Goal: Transaction & Acquisition: Purchase product/service

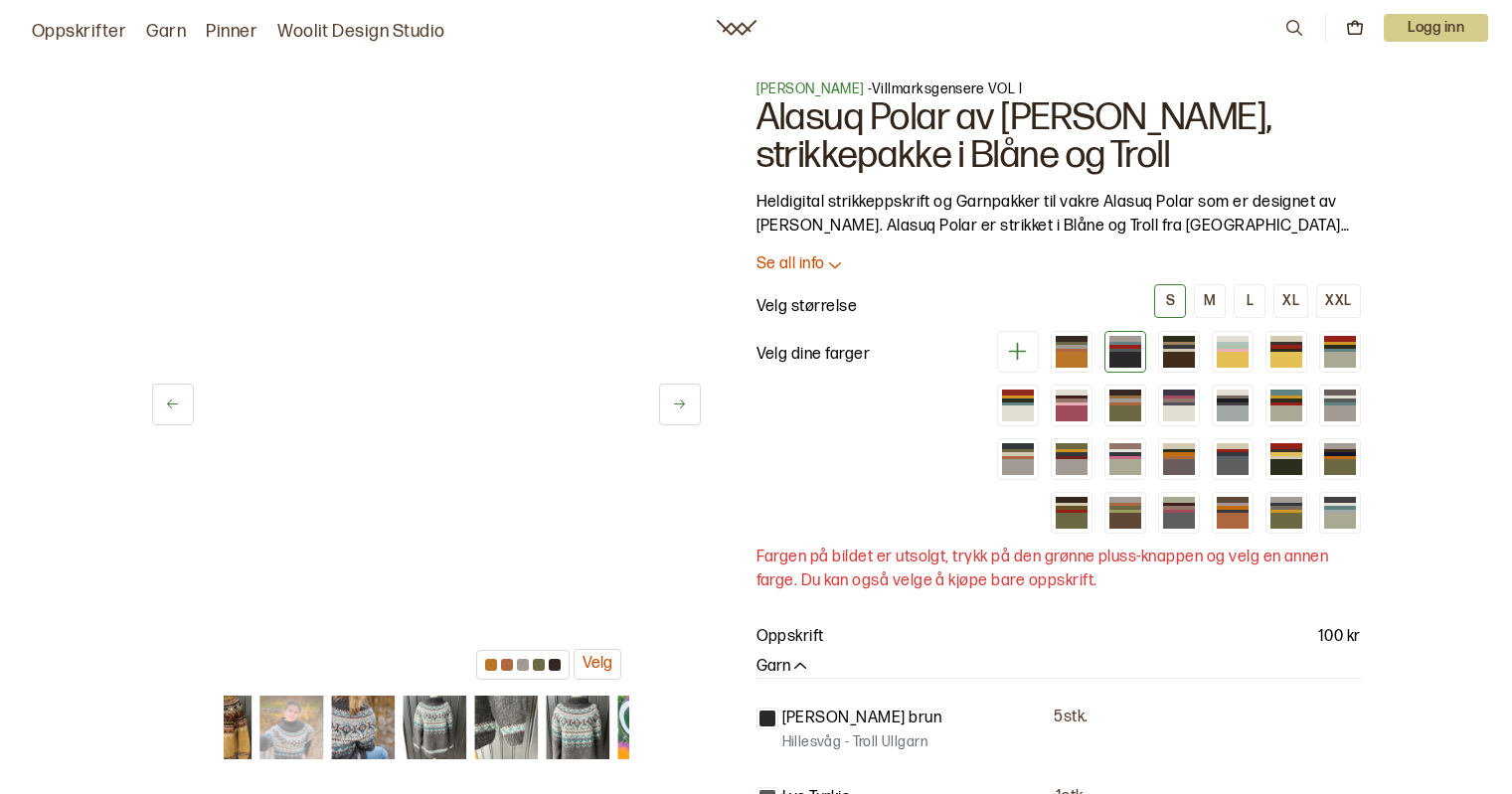
scroll to position [57, 0]
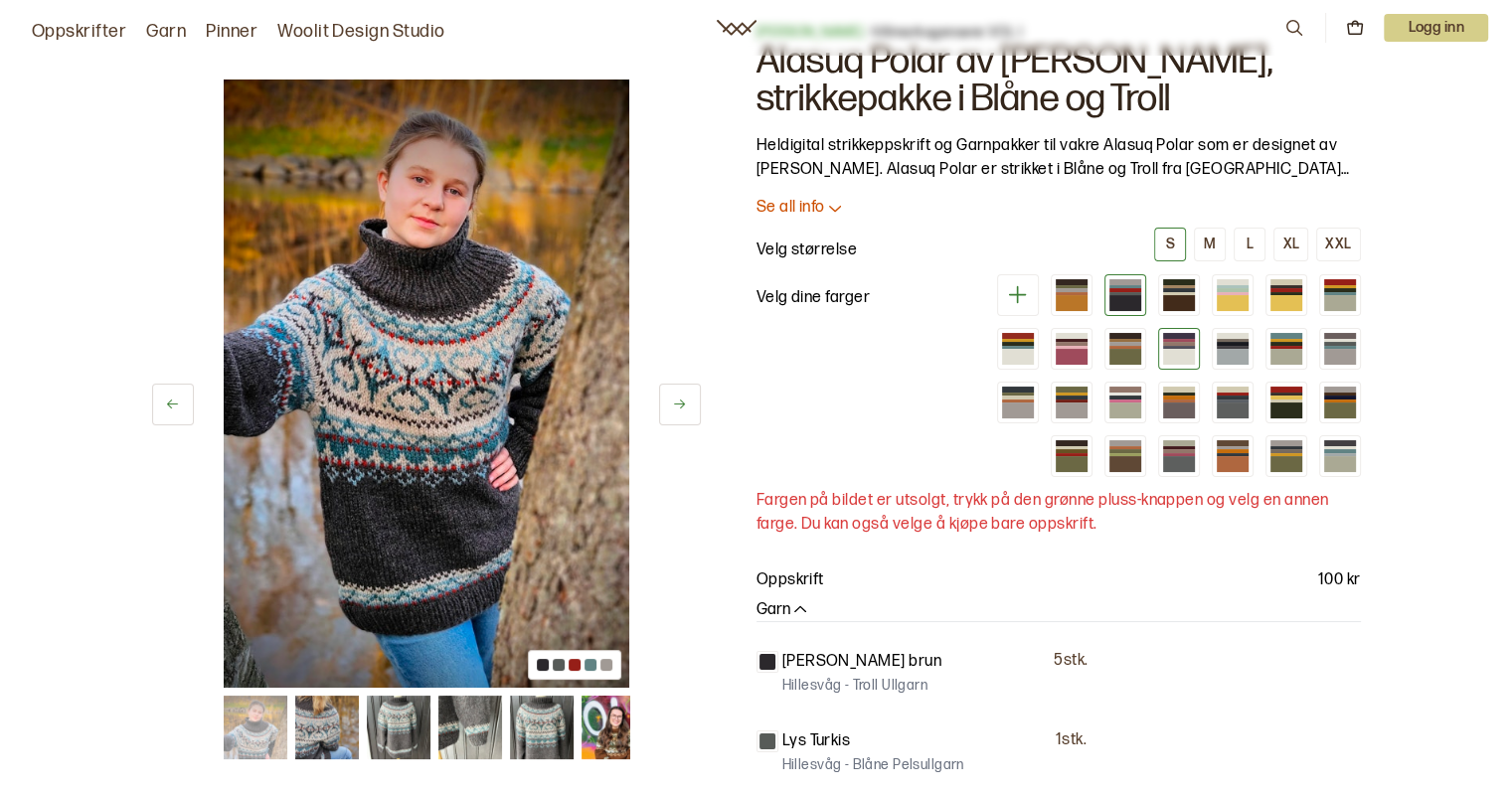
click at [1168, 353] on div at bounding box center [1179, 357] width 32 height 16
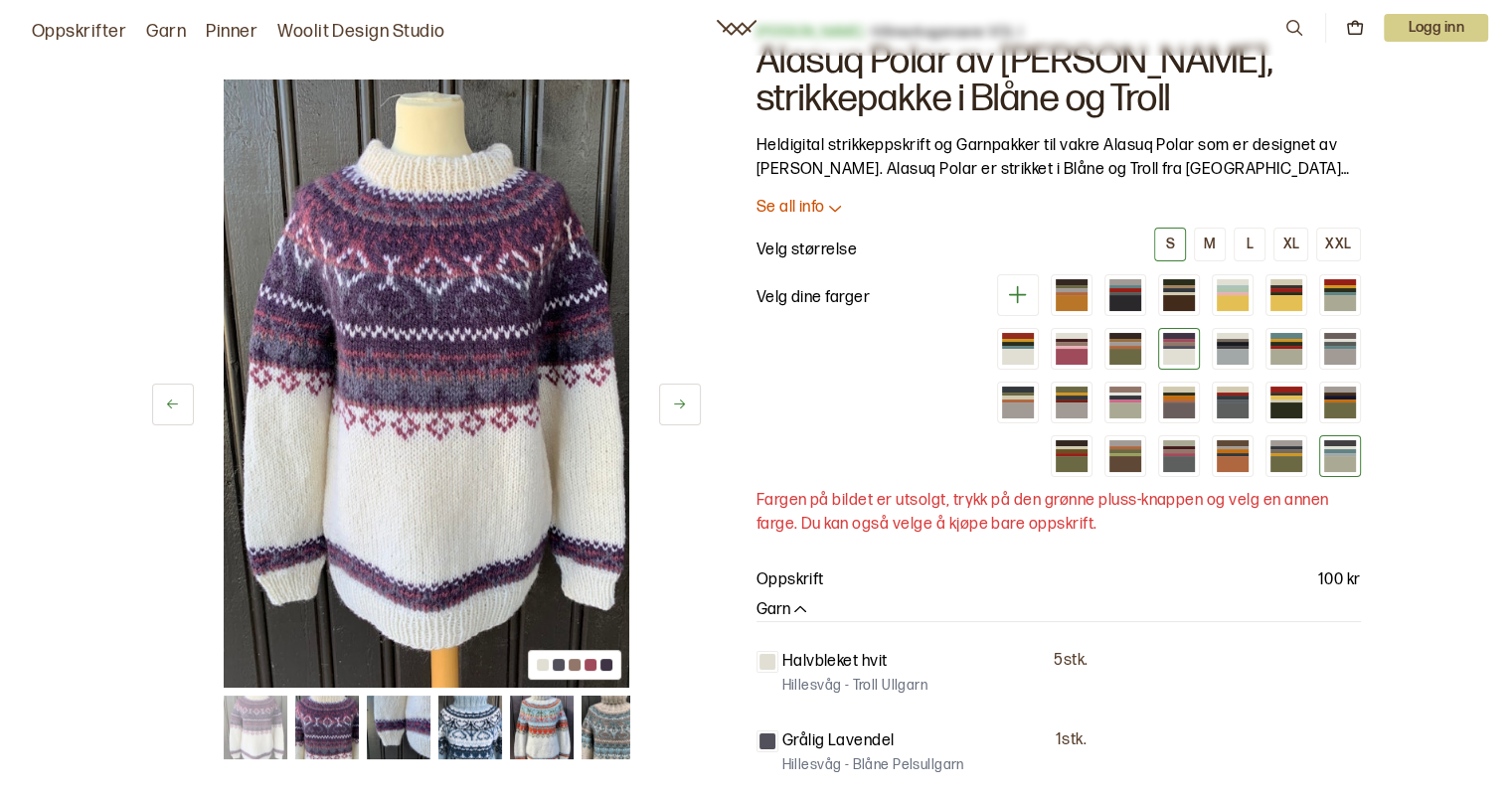
click at [1340, 449] on div at bounding box center [1340, 450] width 32 height 3
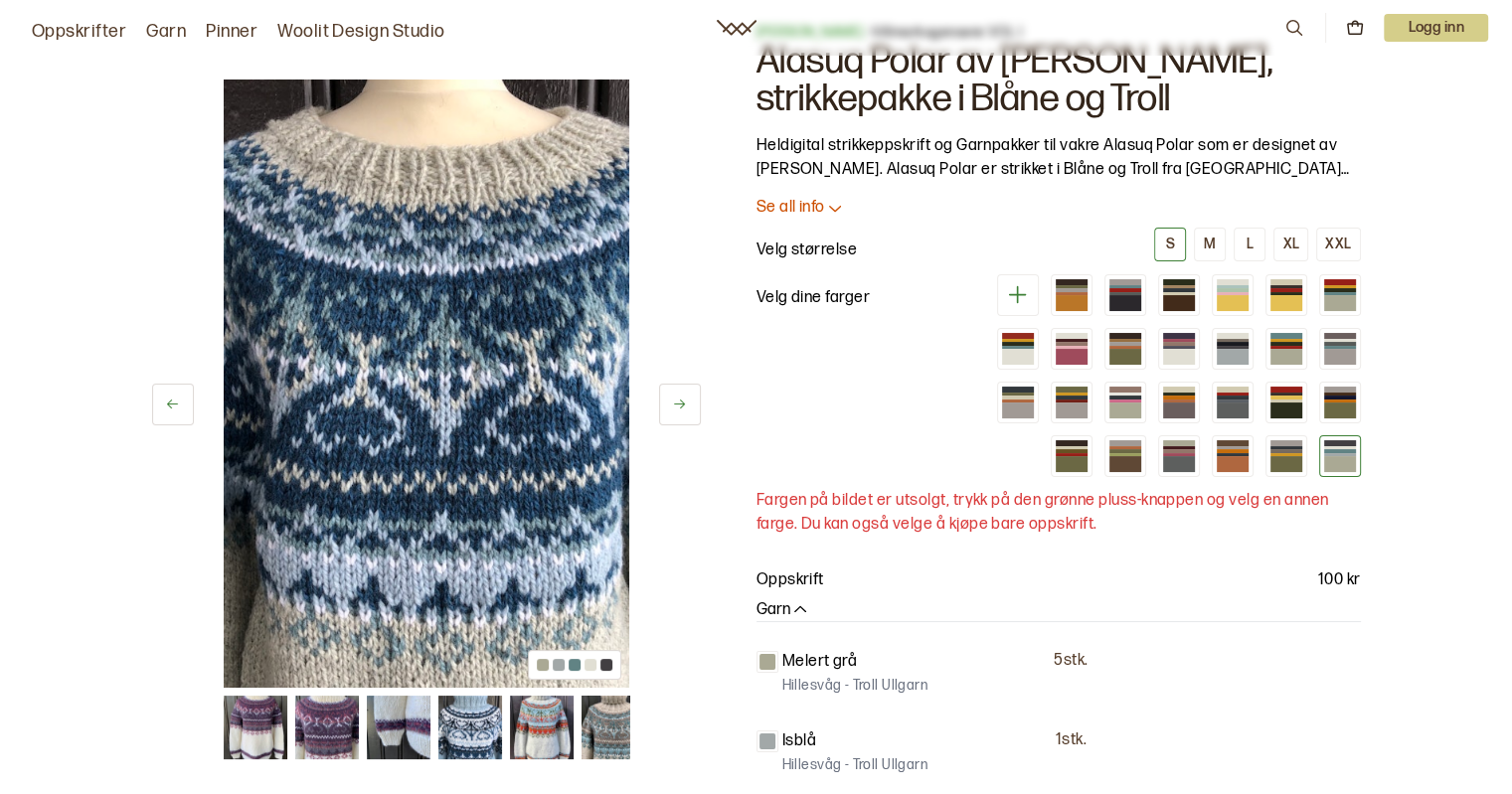
click at [528, 738] on img at bounding box center [542, 728] width 64 height 64
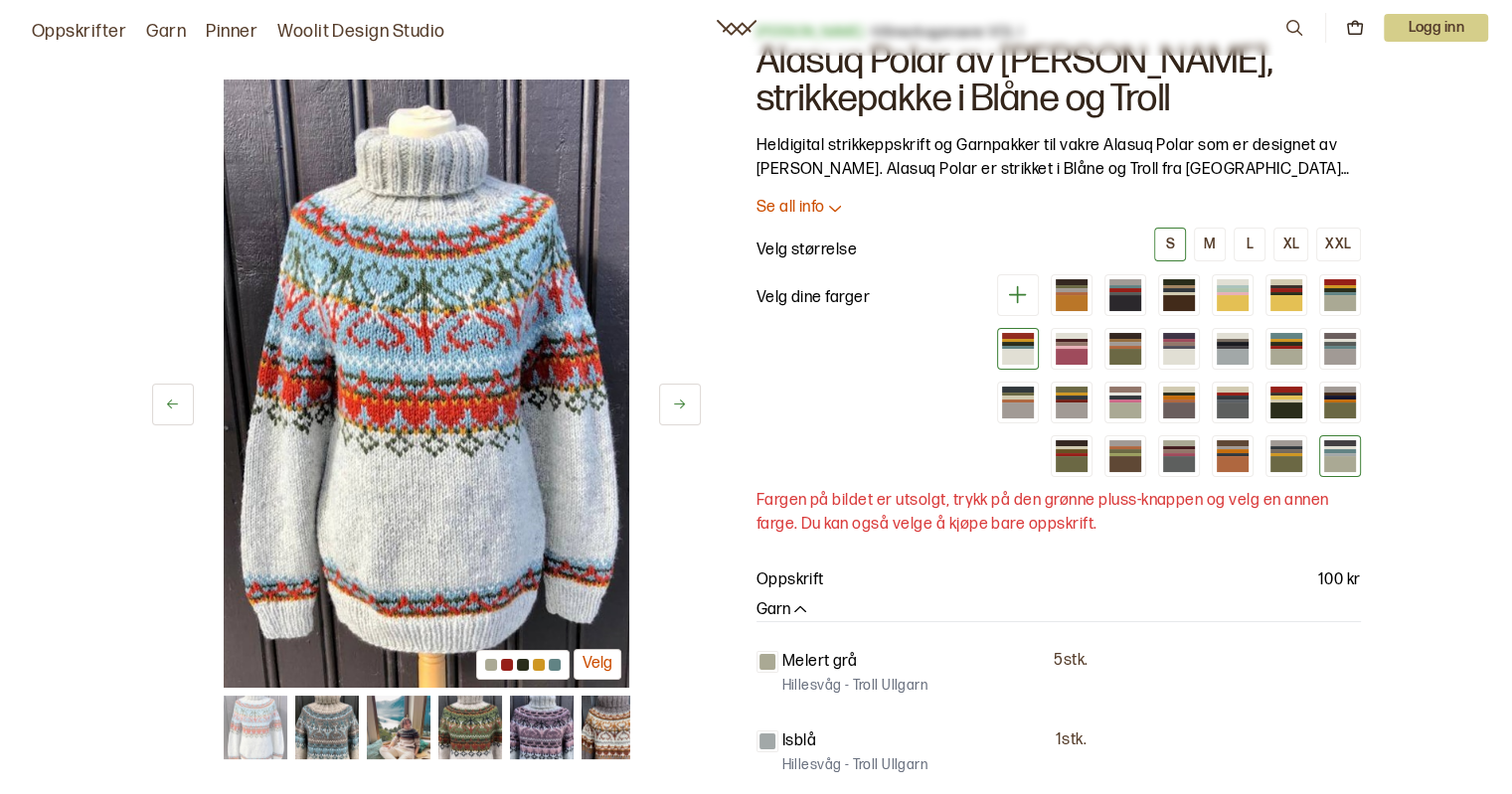
click at [1022, 355] on div at bounding box center [1018, 357] width 32 height 16
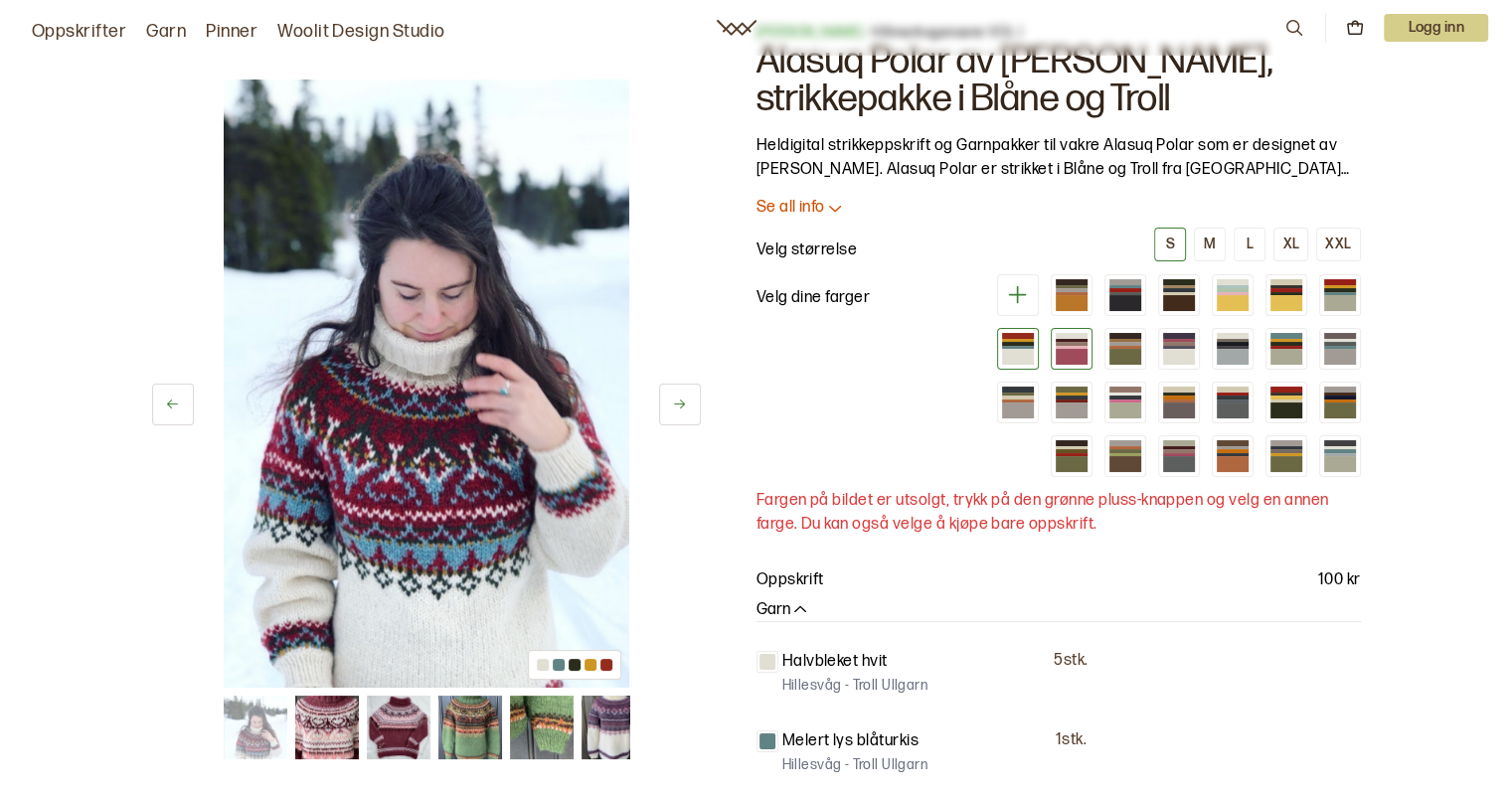
click at [1074, 351] on div at bounding box center [1072, 357] width 32 height 16
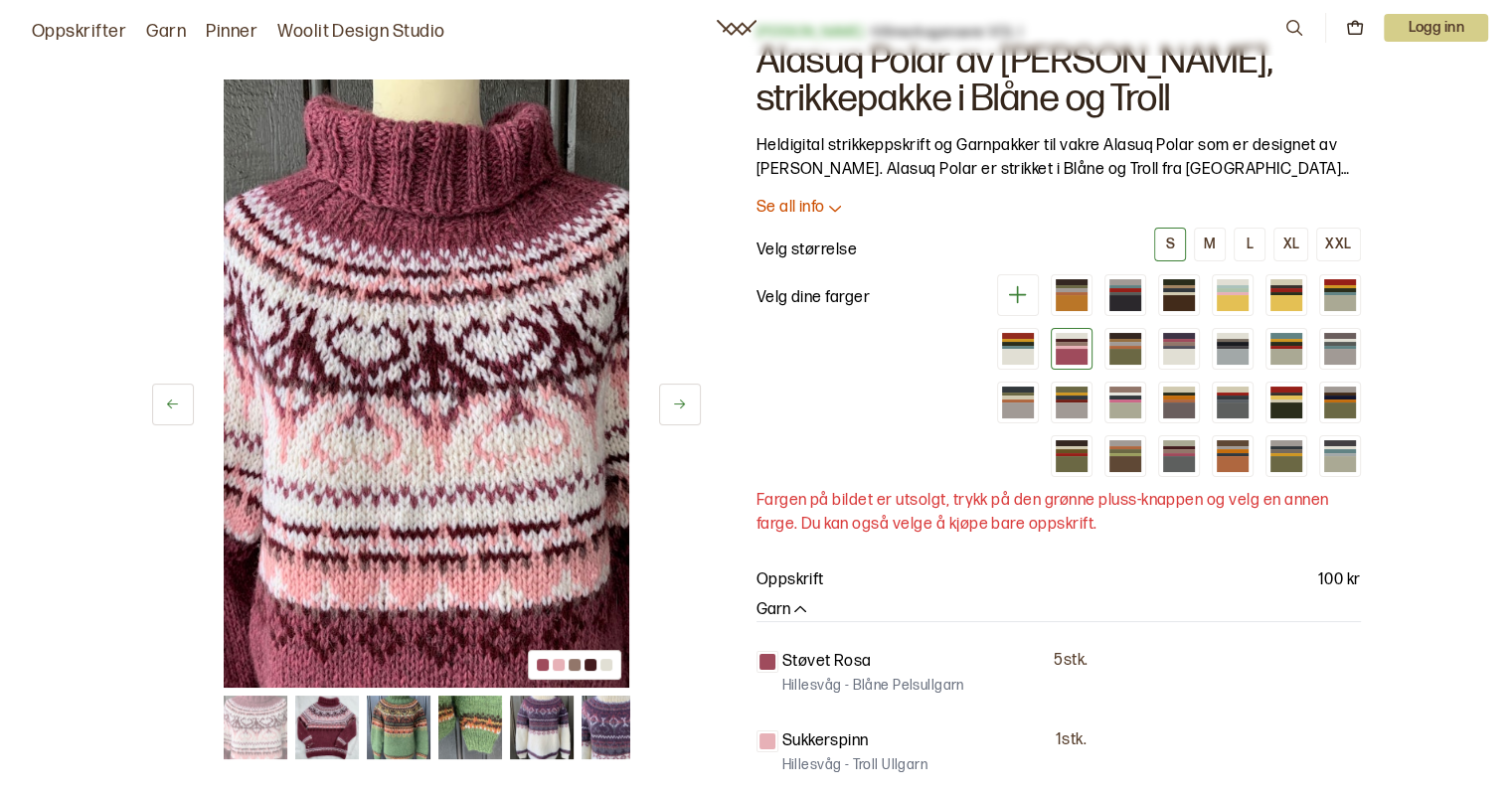
click at [608, 723] on img at bounding box center [612, 728] width 64 height 64
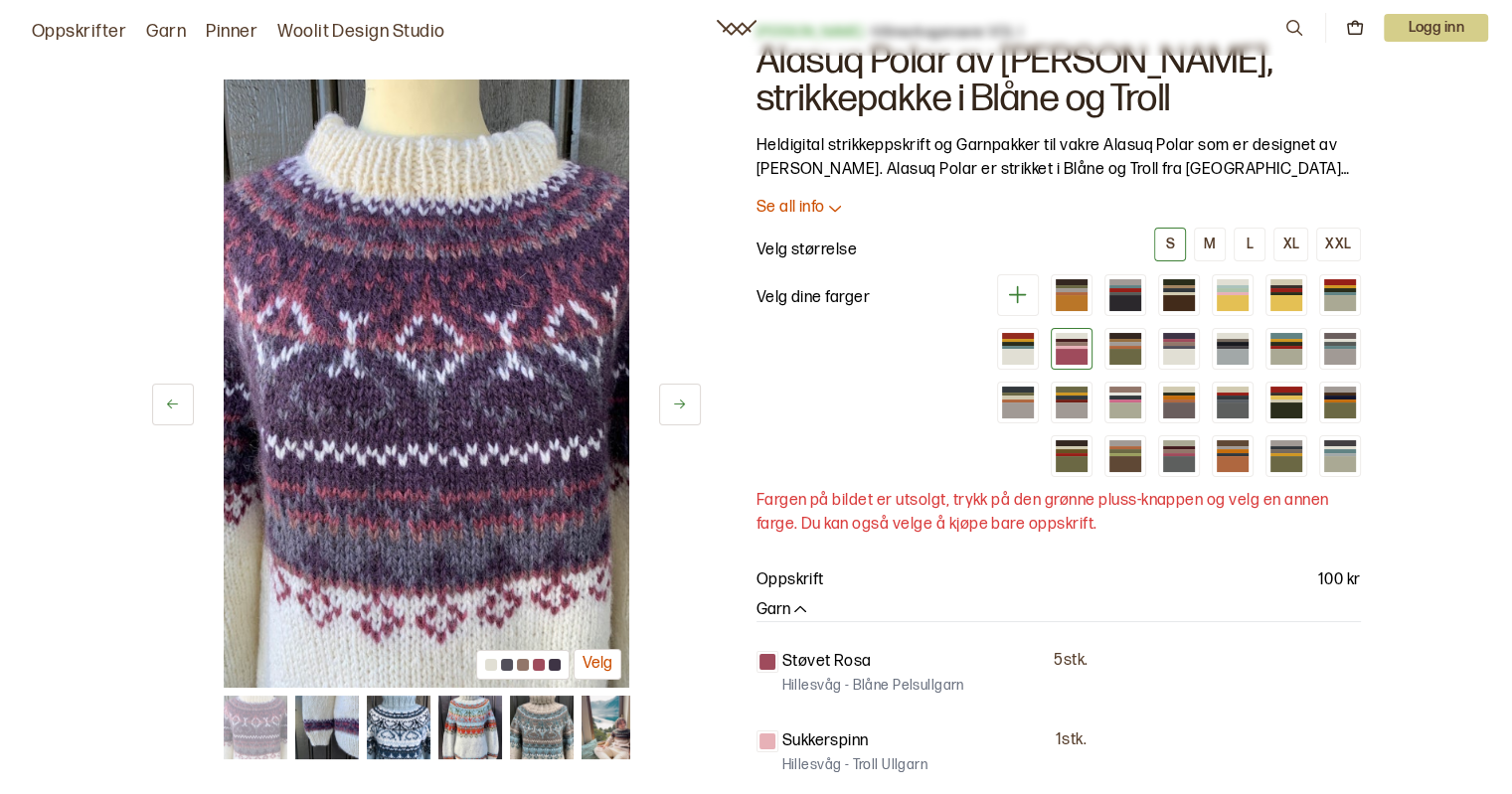
click at [608, 723] on img at bounding box center [613, 728] width 64 height 64
